Goal: Transaction & Acquisition: Book appointment/travel/reservation

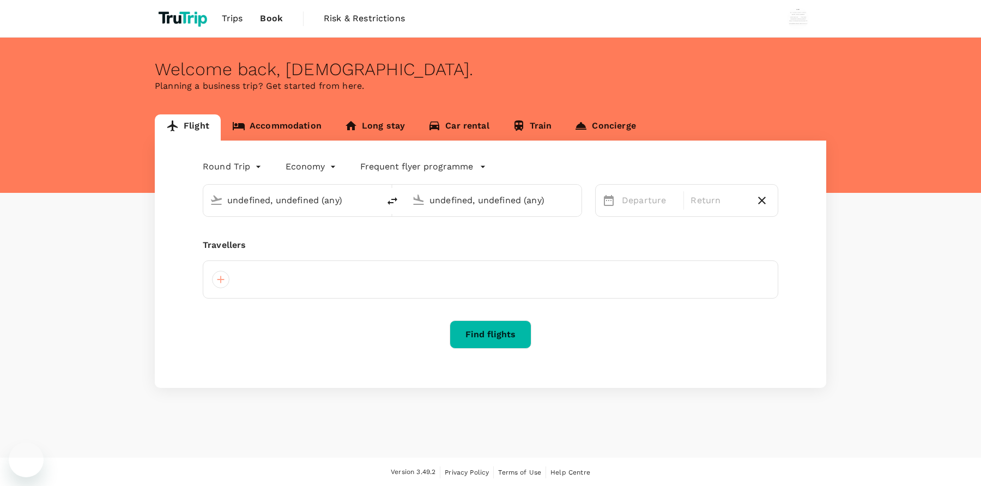
type input "[GEOGRAPHIC_DATA], [GEOGRAPHIC_DATA] (any)"
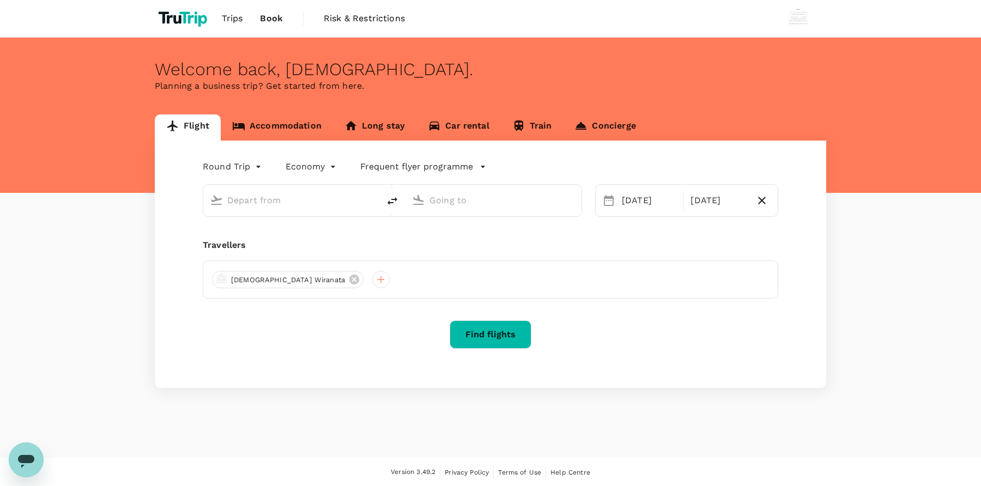
type input "[GEOGRAPHIC_DATA], [GEOGRAPHIC_DATA] (any)"
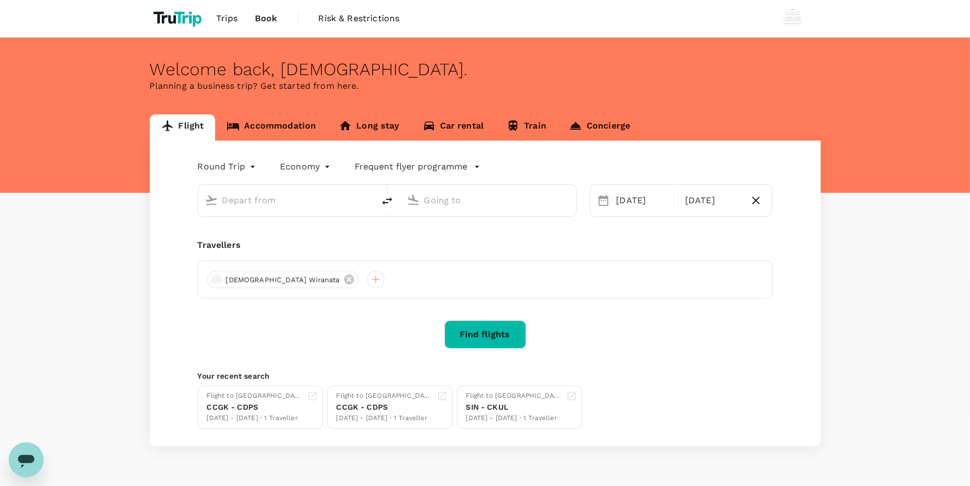
type input "[GEOGRAPHIC_DATA], [GEOGRAPHIC_DATA] (any)"
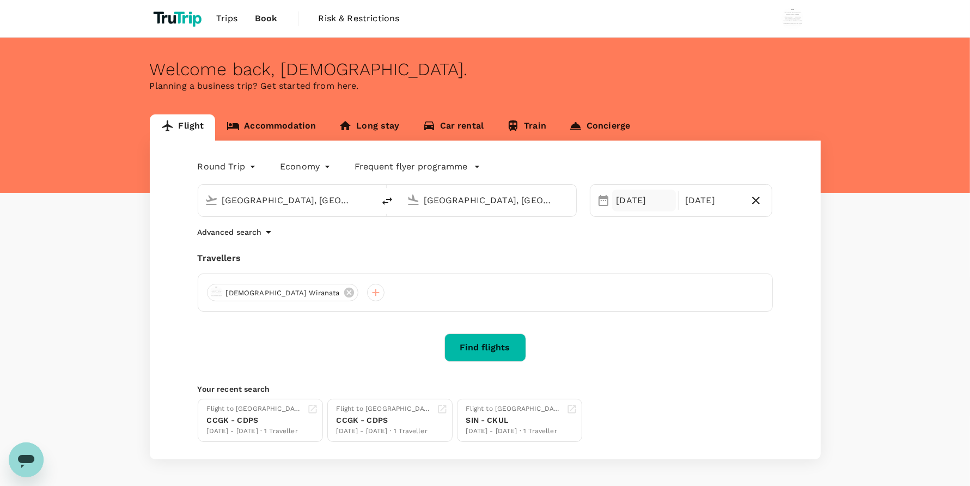
click at [627, 205] on div "[DATE]" at bounding box center [644, 201] width 64 height 22
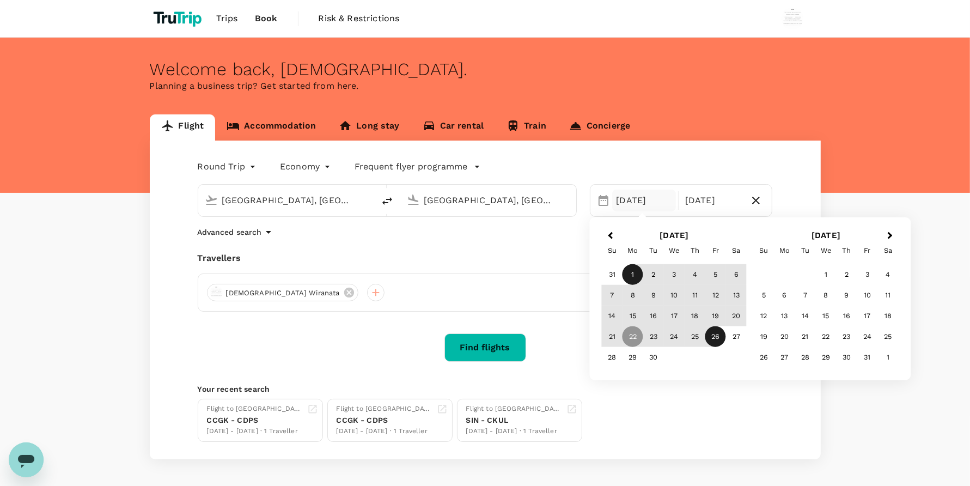
click at [627, 281] on div "1" at bounding box center [633, 274] width 21 height 21
click at [631, 297] on div "8" at bounding box center [633, 295] width 21 height 21
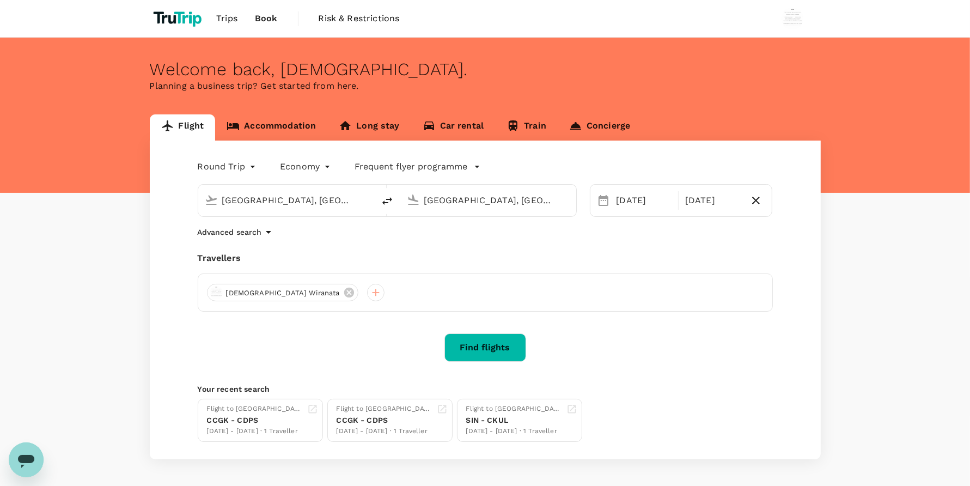
click at [509, 346] on button "Find flights" at bounding box center [486, 347] width 82 height 28
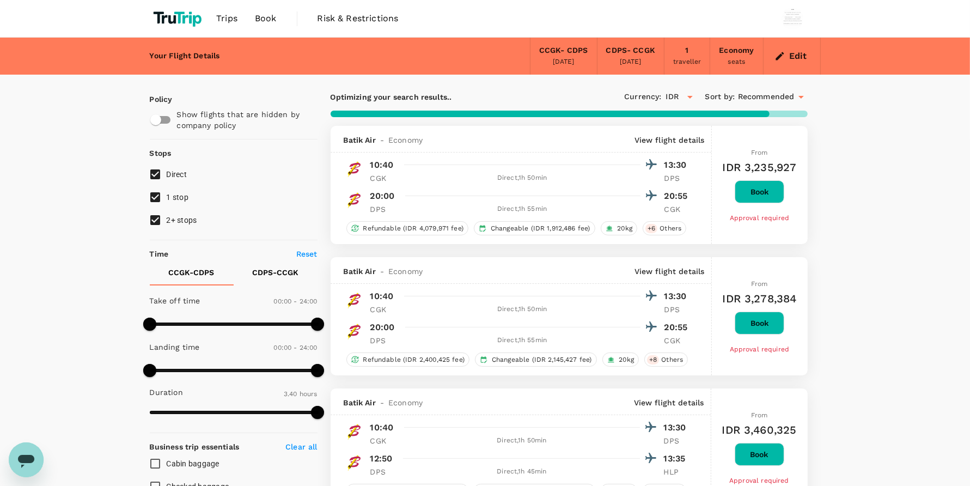
type input "890"
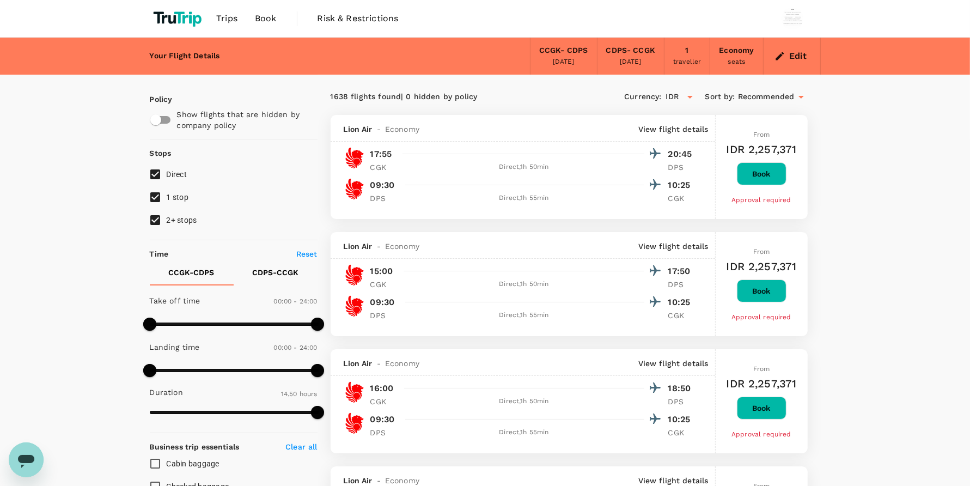
click at [259, 16] on span "Book" at bounding box center [266, 18] width 22 height 13
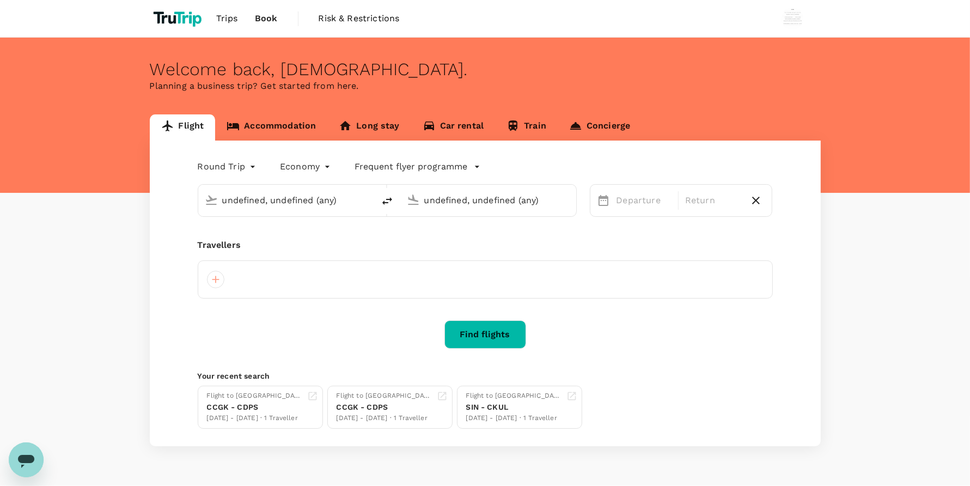
type input "[GEOGRAPHIC_DATA], [GEOGRAPHIC_DATA] (any)"
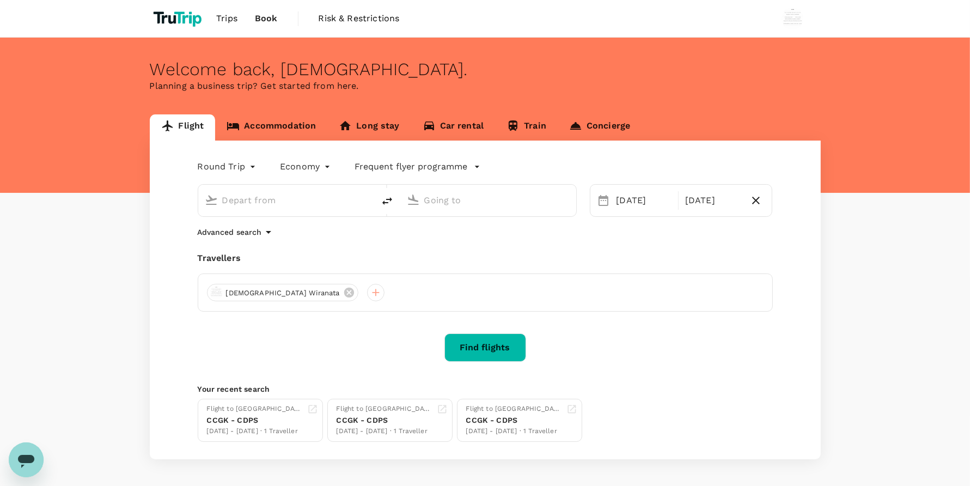
type input "[GEOGRAPHIC_DATA], [GEOGRAPHIC_DATA] (any)"
